Goal: Information Seeking & Learning: Find specific fact

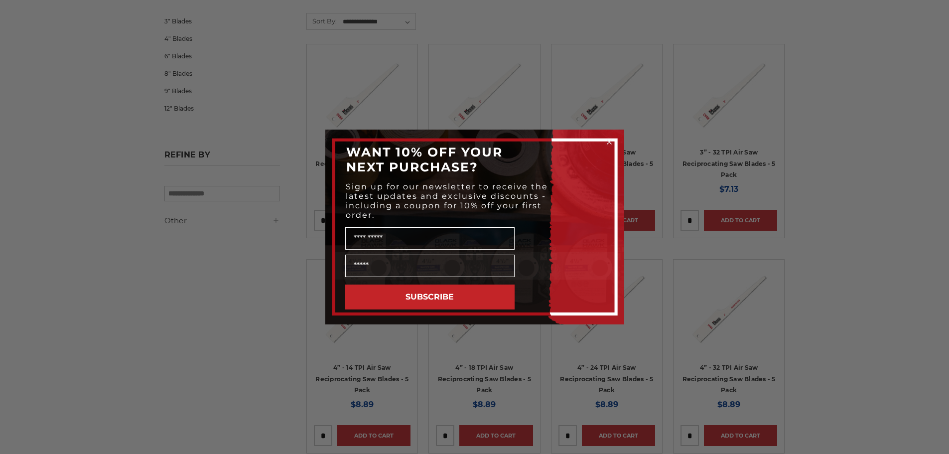
scroll to position [155, 0]
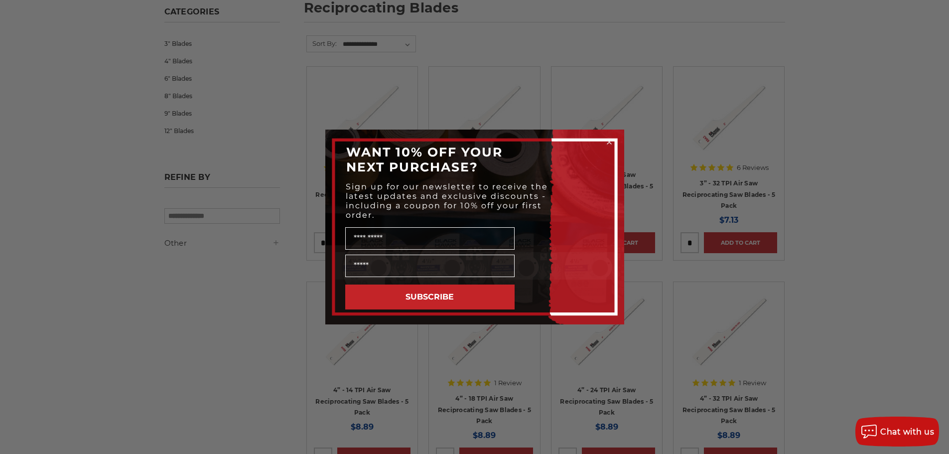
click at [606, 146] on icon "Close dialog" at bounding box center [609, 142] width 10 height 10
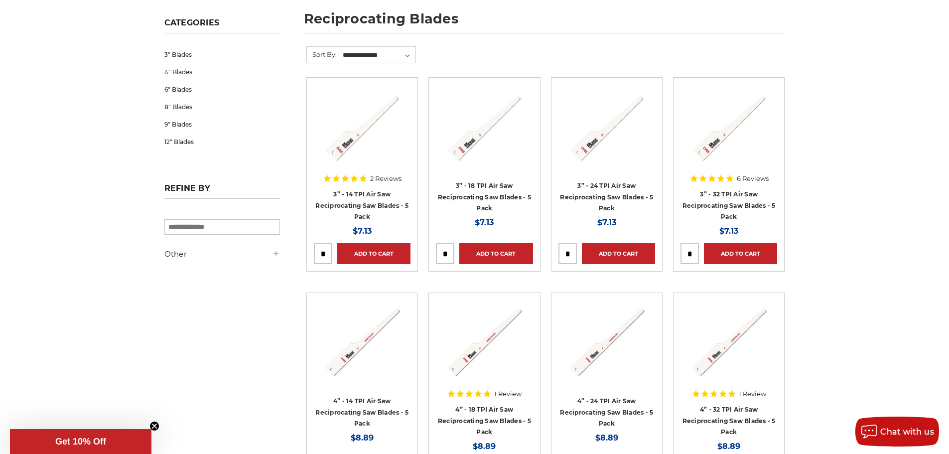
scroll to position [199, 0]
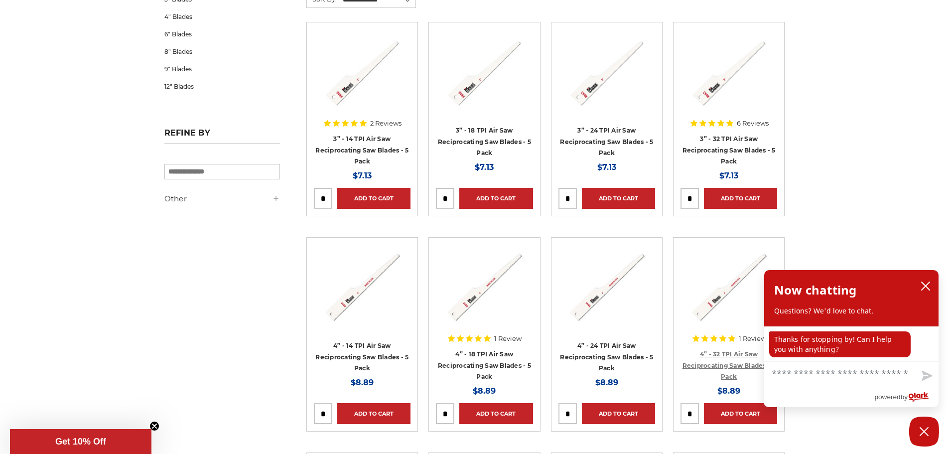
click at [714, 367] on link "4” - 32 TPI Air Saw Reciprocating Saw Blades - 5 Pack" at bounding box center [728, 365] width 93 height 30
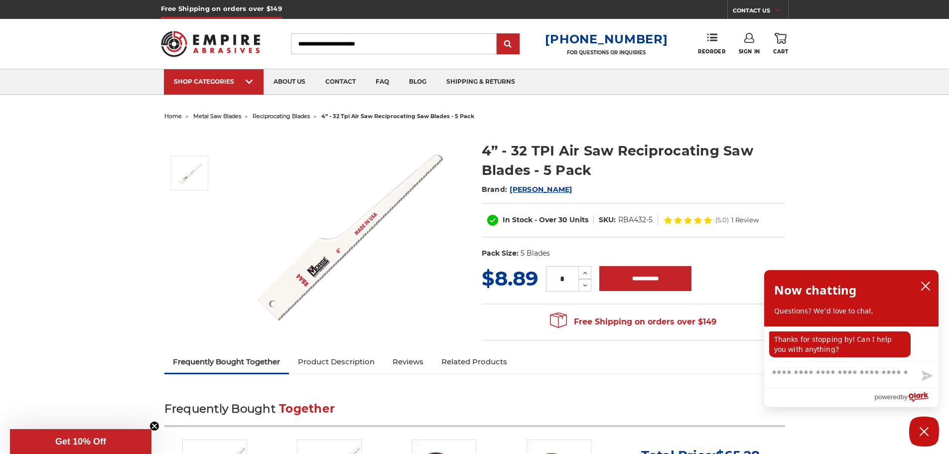
click at [730, 221] on div "(5.0) 1 Review" at bounding box center [736, 220] width 43 height 6
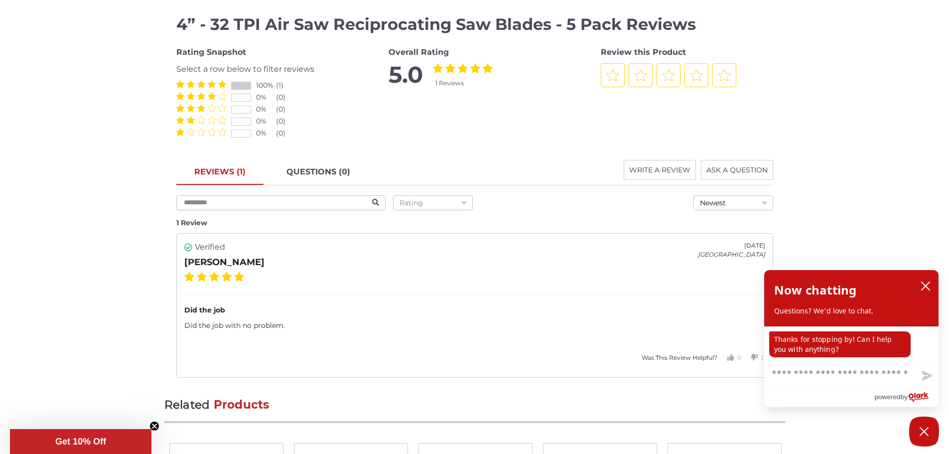
scroll to position [1290, 0]
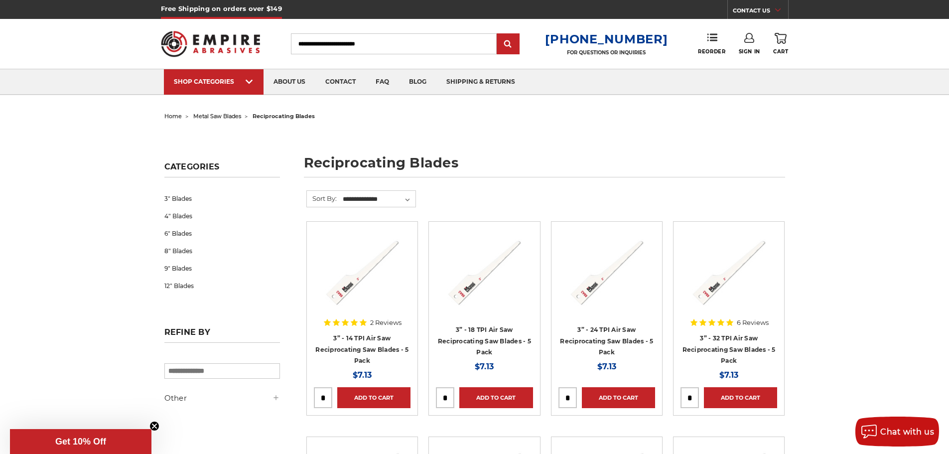
click at [336, 52] on input "Search" at bounding box center [394, 43] width 206 height 21
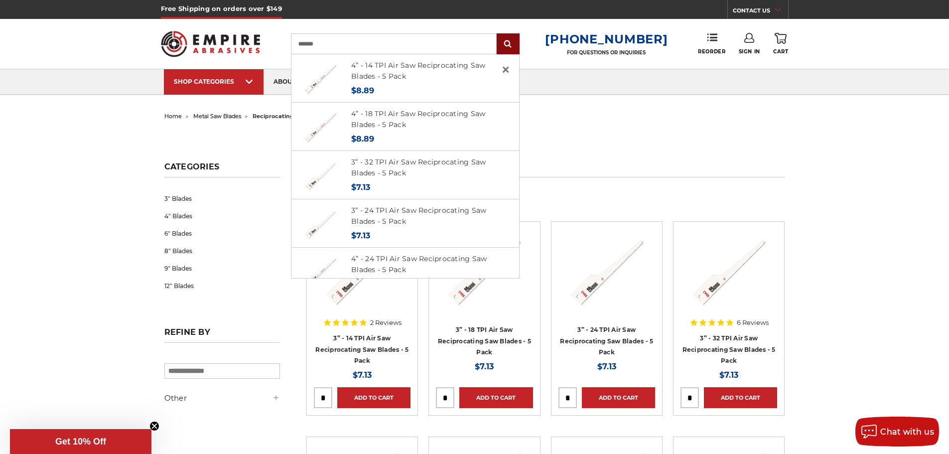
type input "*******"
click at [514, 42] on input "submit" at bounding box center [508, 44] width 20 height 20
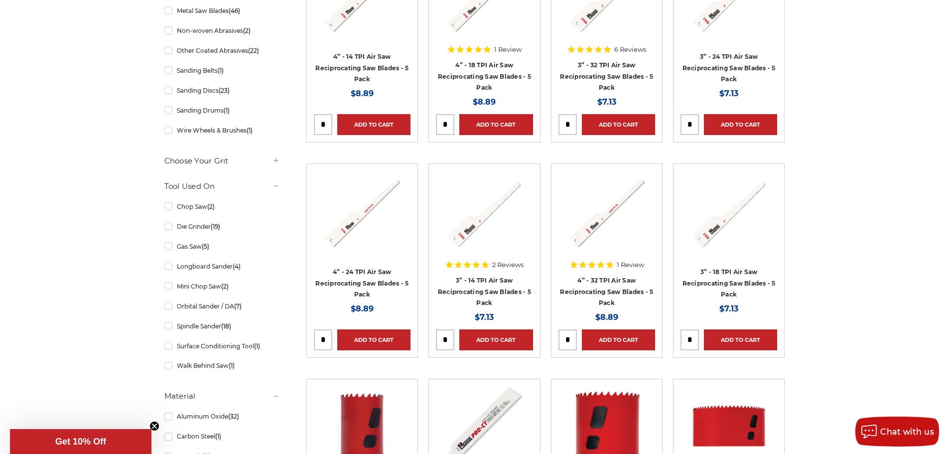
scroll to position [309, 0]
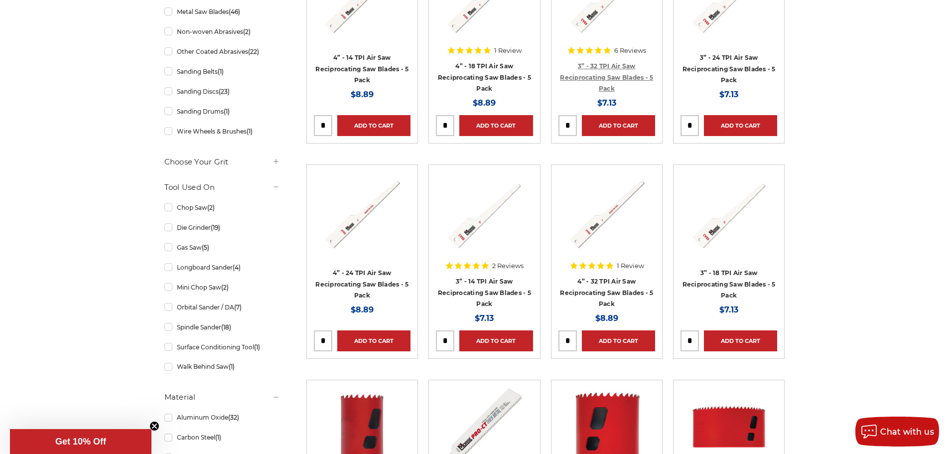
click at [597, 75] on link "3” - 32 TPI Air Saw Reciprocating Saw Blades - 5 Pack" at bounding box center [606, 77] width 93 height 30
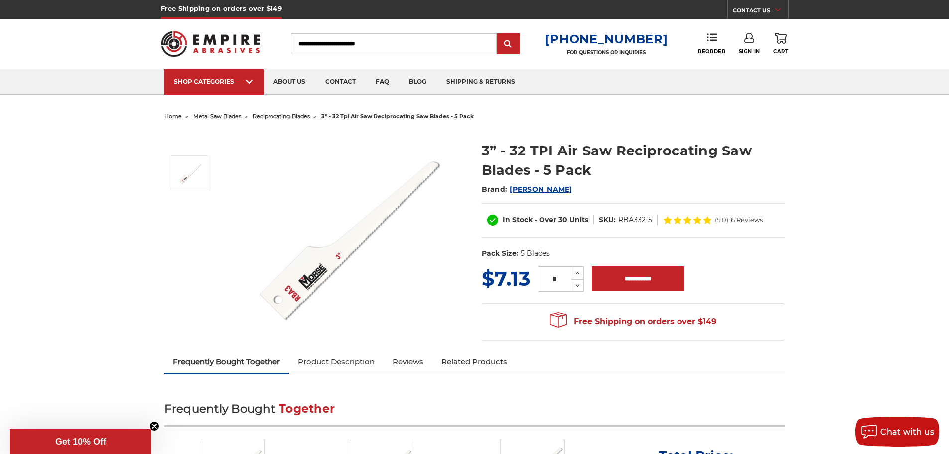
click at [734, 222] on span "6 Reviews" at bounding box center [747, 220] width 32 height 6
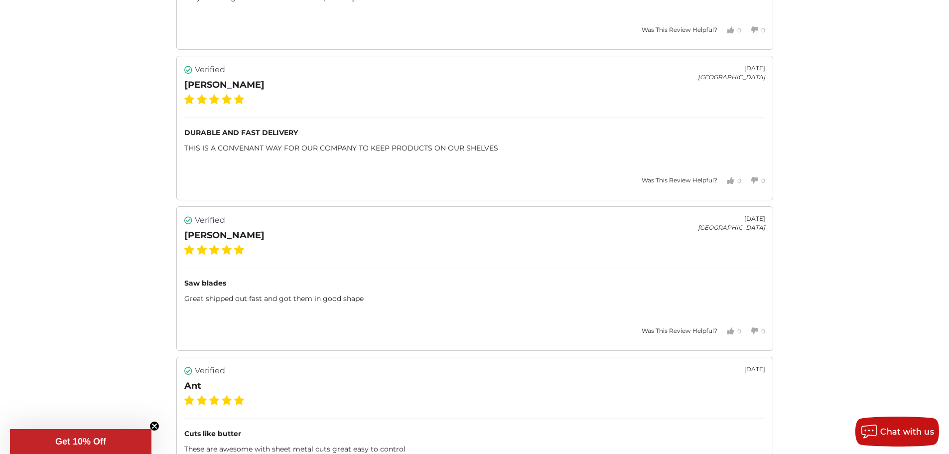
scroll to position [2053, 0]
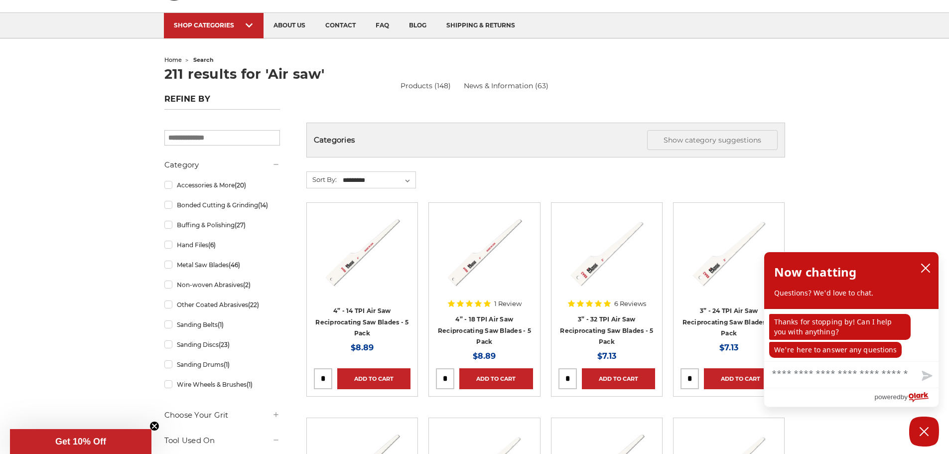
scroll to position [199, 0]
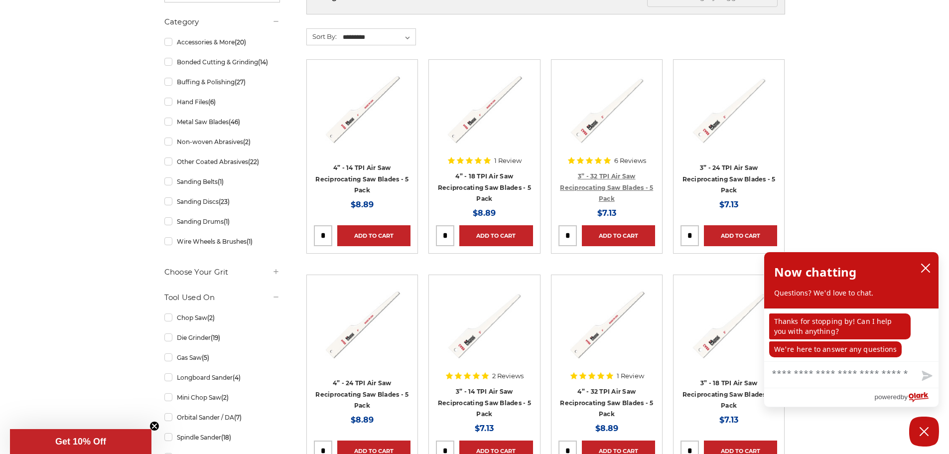
click at [610, 184] on link "3” - 32 TPI Air Saw Reciprocating Saw Blades - 5 Pack" at bounding box center [606, 187] width 93 height 30
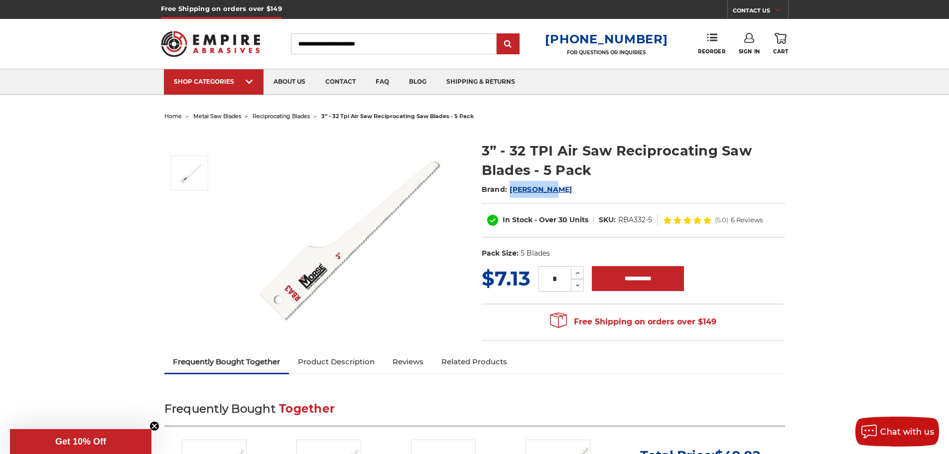
drag, startPoint x: 560, startPoint y: 191, endPoint x: 511, endPoint y: 192, distance: 49.3
click at [511, 192] on h2 "Brand: M.K. Morse" at bounding box center [633, 189] width 303 height 17
copy span "M.K. Morse"
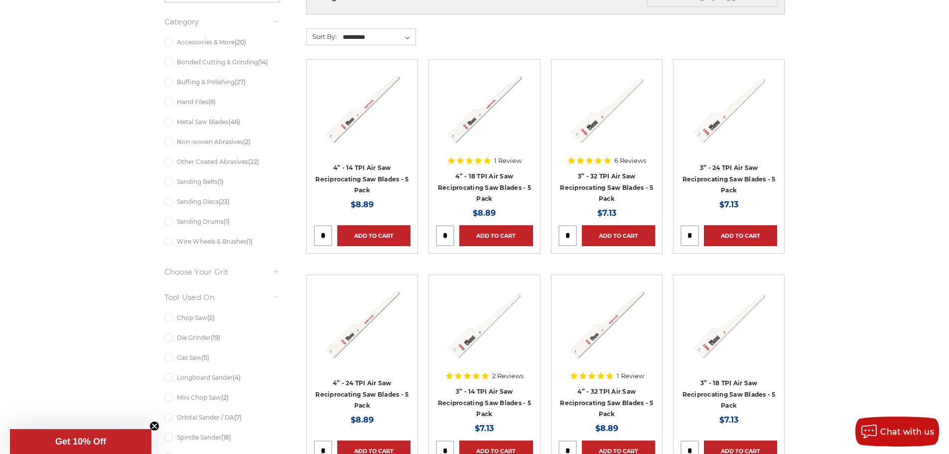
scroll to position [199, 0]
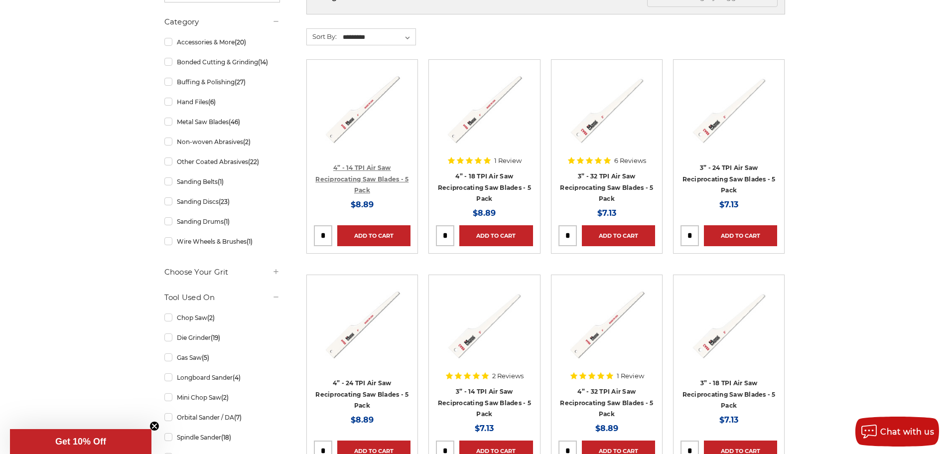
click at [377, 178] on link "4” - 14 TPI Air Saw Reciprocating Saw Blades - 5 Pack" at bounding box center [361, 179] width 93 height 30
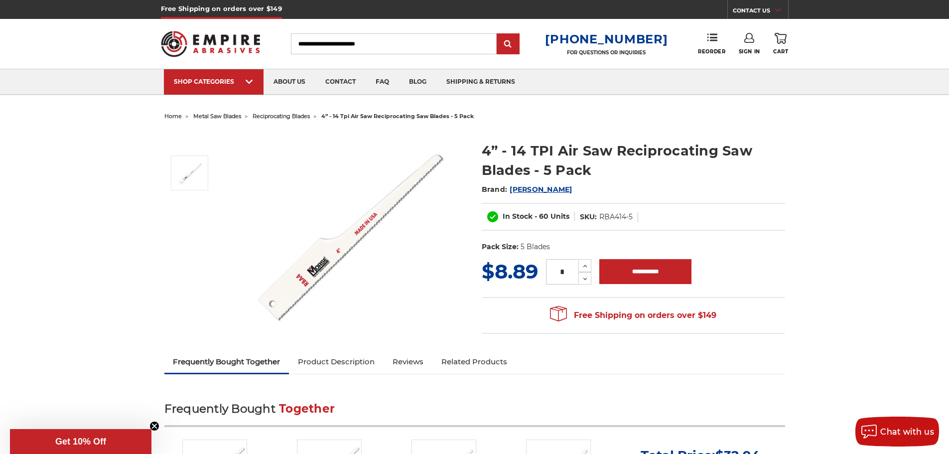
click at [610, 216] on dd "RBA414-5" at bounding box center [615, 217] width 33 height 10
copy div "RBA414-5 UPC:"
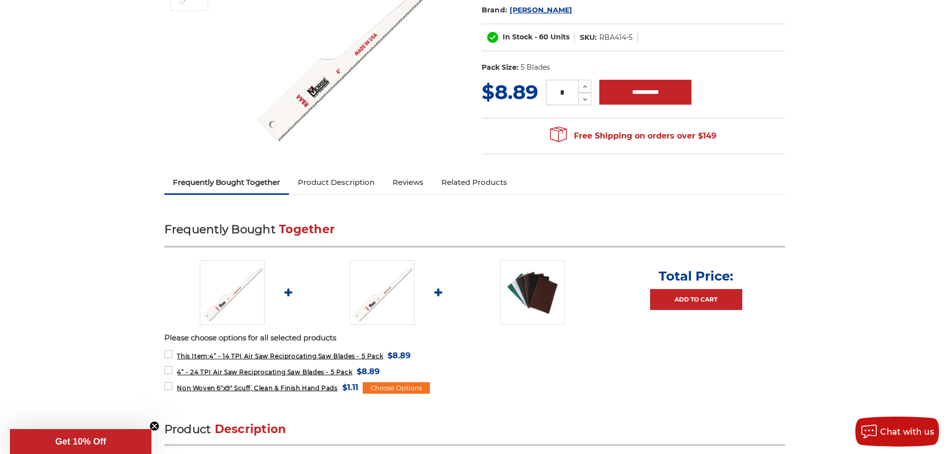
scroll to position [199, 0]
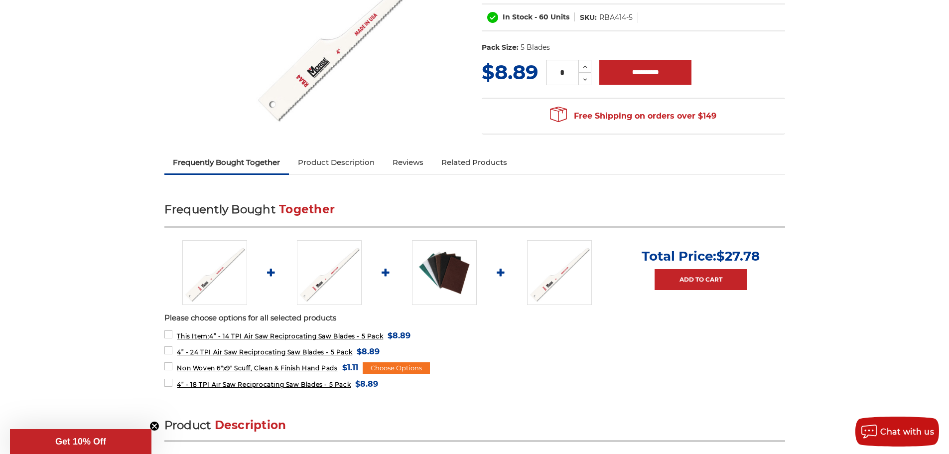
click at [506, 156] on link "Related Products" at bounding box center [474, 162] width 84 height 22
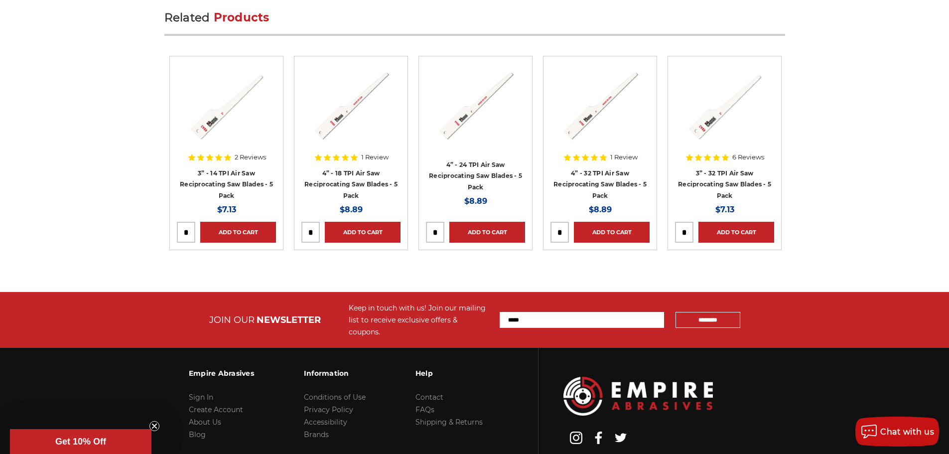
scroll to position [1451, 0]
